Goal: Find specific page/section: Find specific page/section

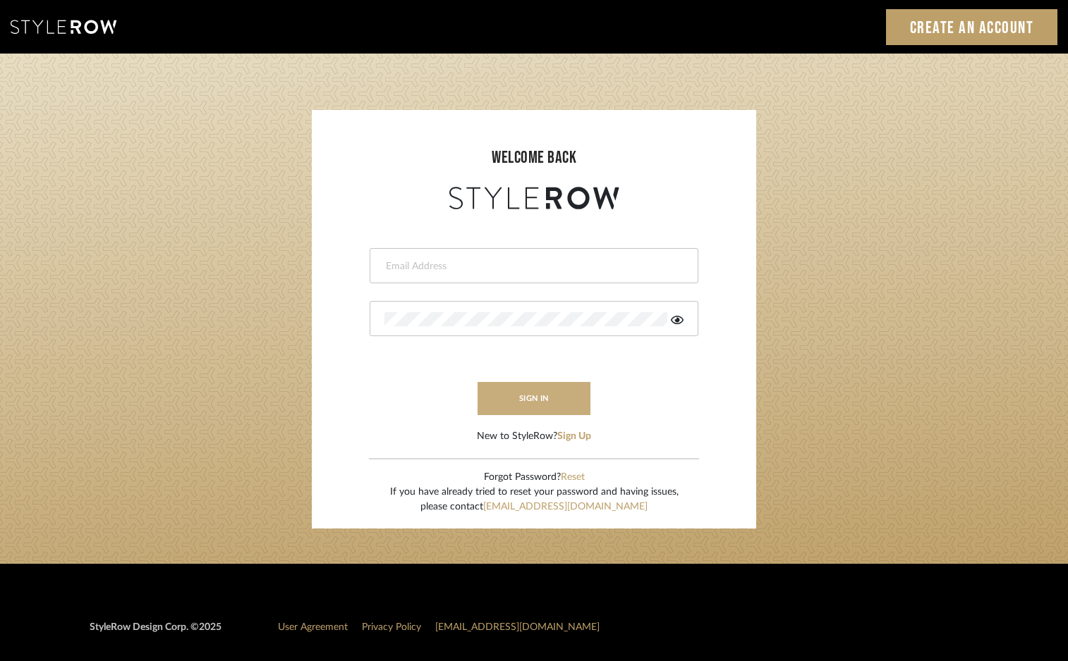
type input "[PERSON_NAME][EMAIL_ADDRESS][DOMAIN_NAME]"
click at [558, 398] on button "sign in" at bounding box center [533, 398] width 113 height 33
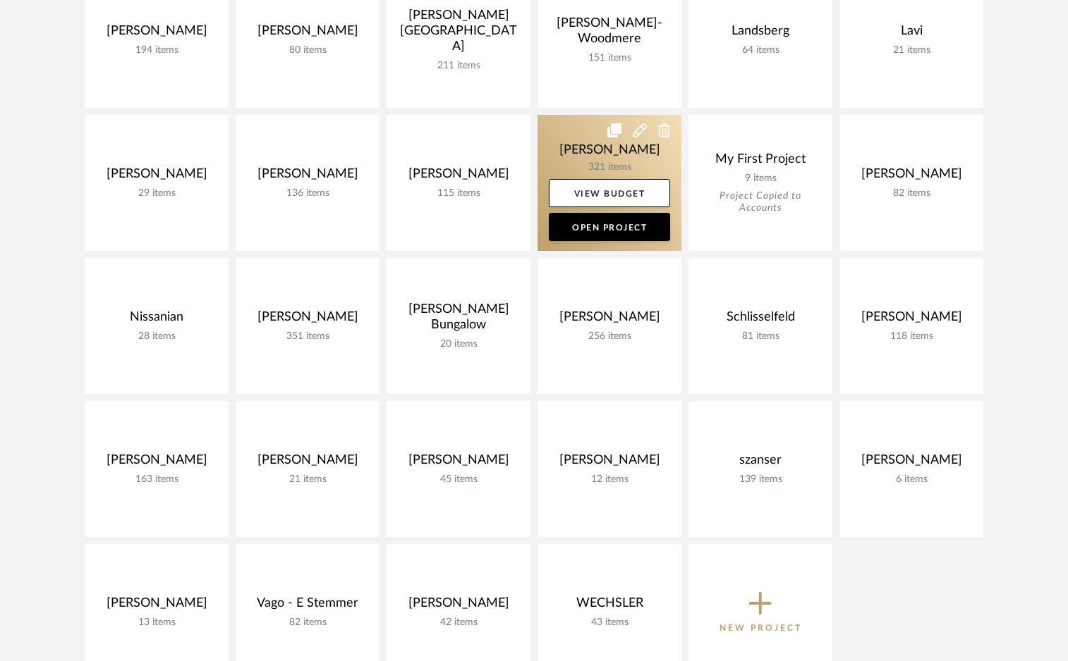
scroll to position [1242, 0]
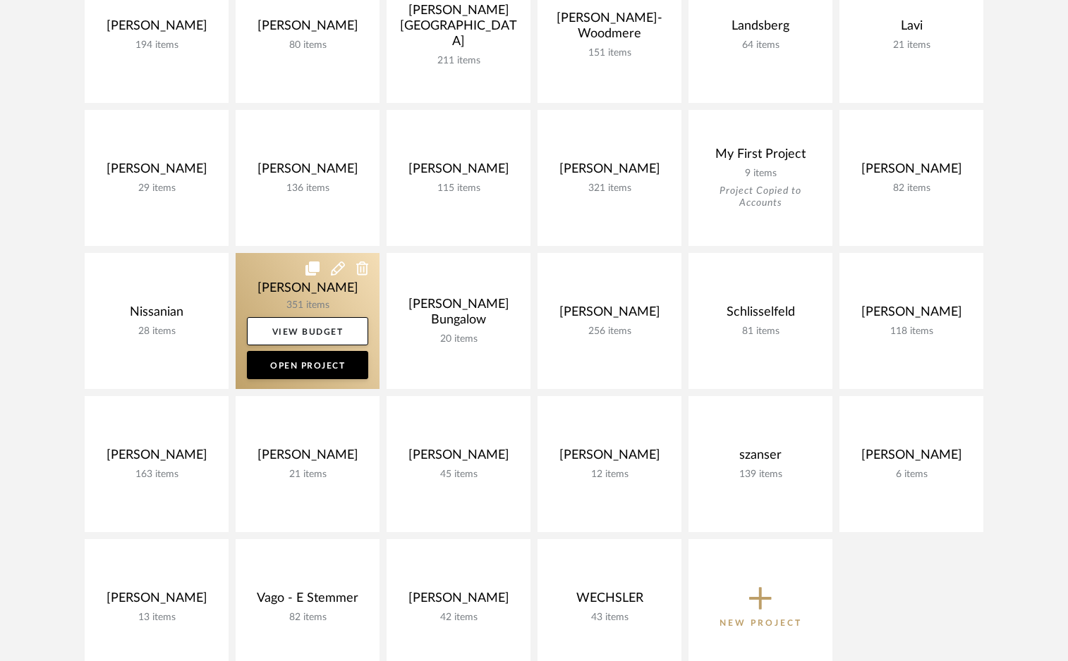
click at [311, 291] on link at bounding box center [308, 321] width 144 height 136
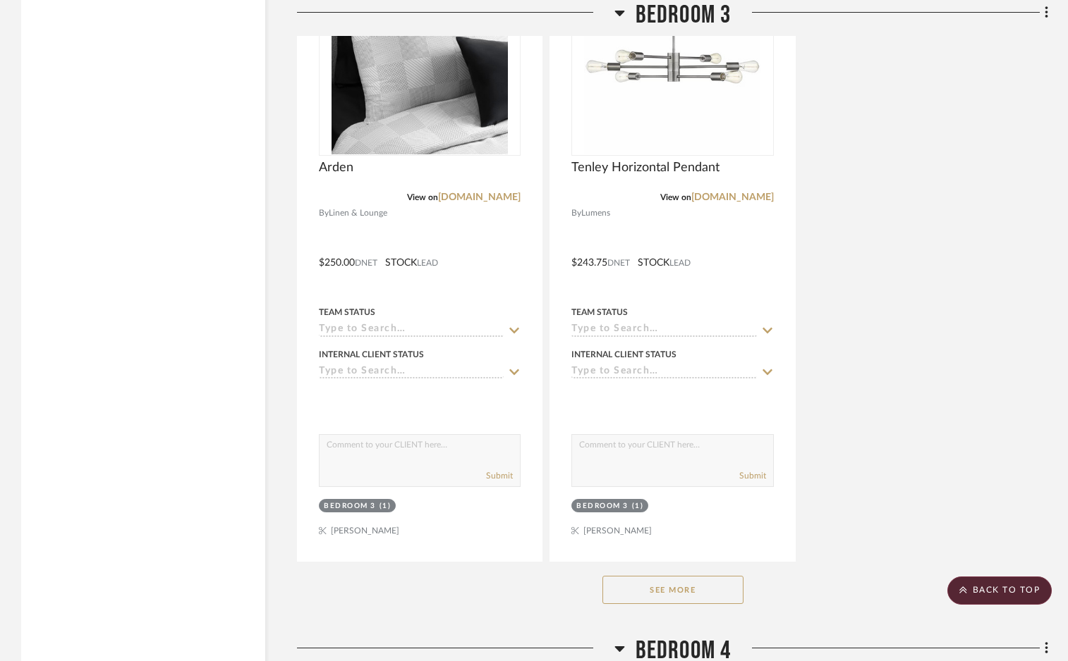
scroll to position [28396, 0]
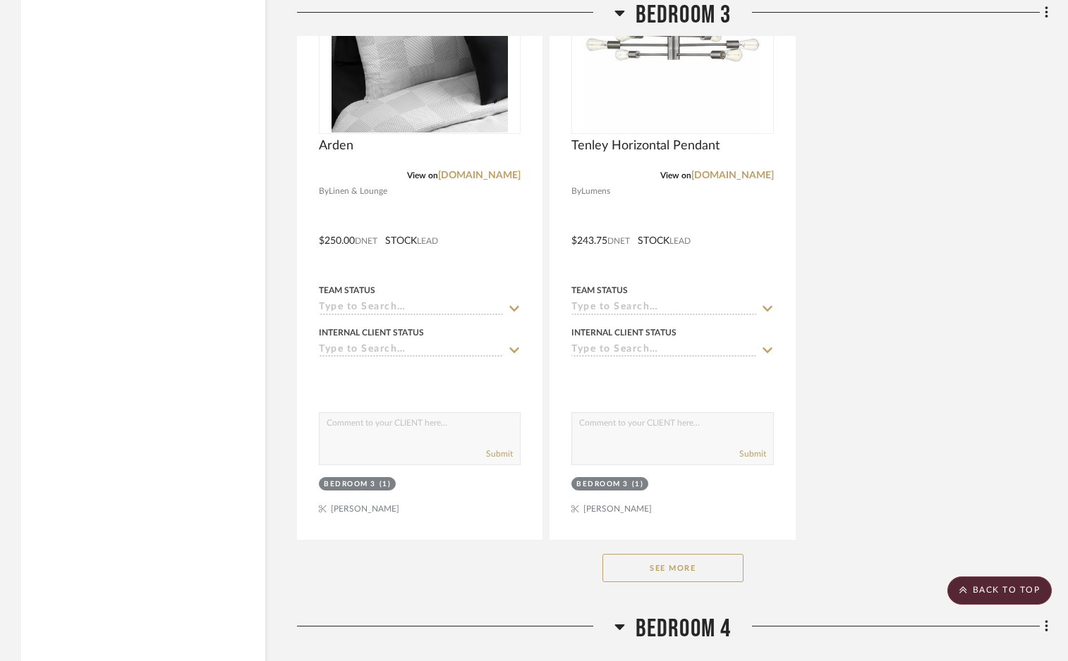
click at [647, 554] on button "See More" at bounding box center [672, 568] width 141 height 28
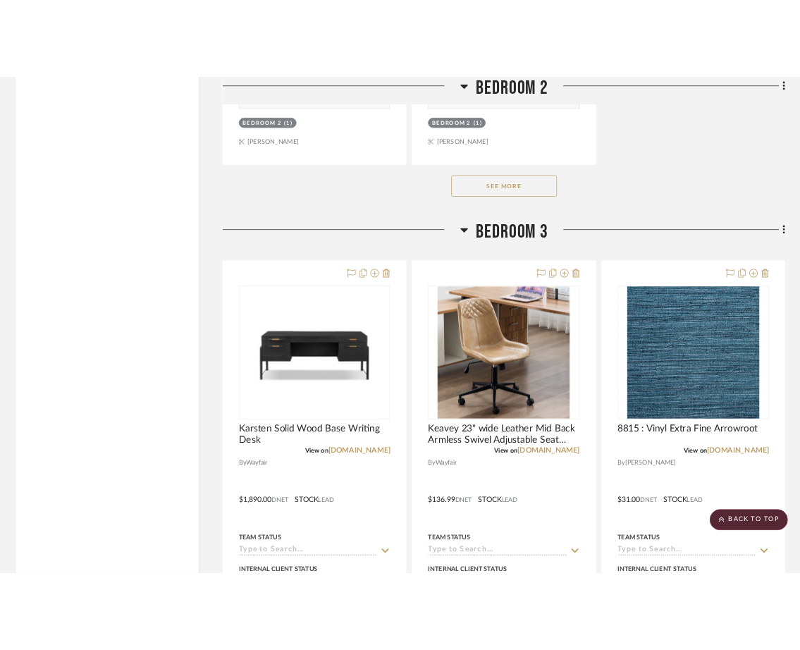
scroll to position [26824, 0]
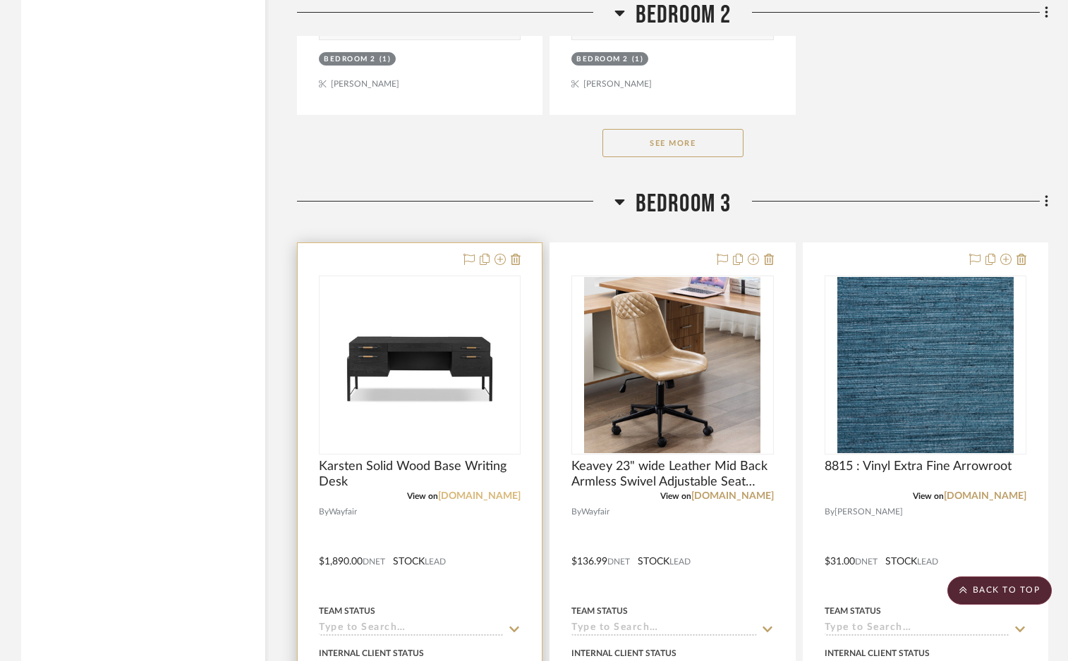
click at [486, 491] on link "wayfair.com" at bounding box center [479, 496] width 82 height 10
